Goal: Information Seeking & Learning: Learn about a topic

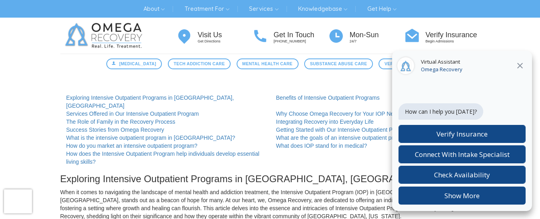
click at [521, 65] on icon at bounding box center [520, 66] width 10 height 10
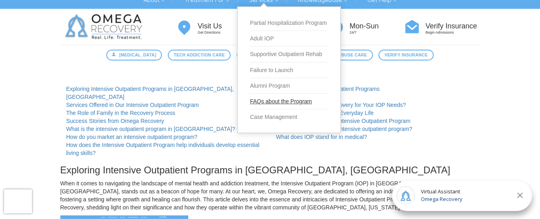
scroll to position [10, 0]
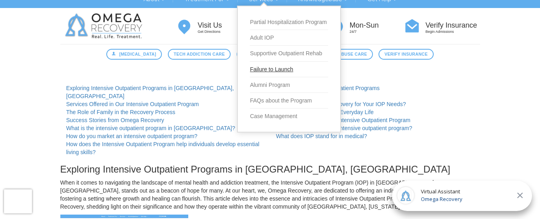
click at [279, 73] on link "Failure to Launch" at bounding box center [289, 70] width 78 height 16
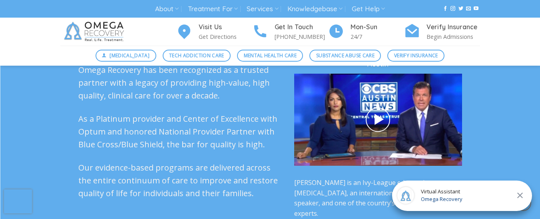
scroll to position [2041, 0]
